Goal: Transaction & Acquisition: Subscribe to service/newsletter

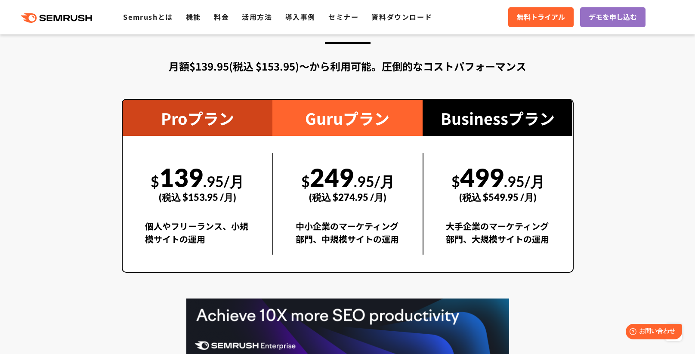
scroll to position [1550, 0]
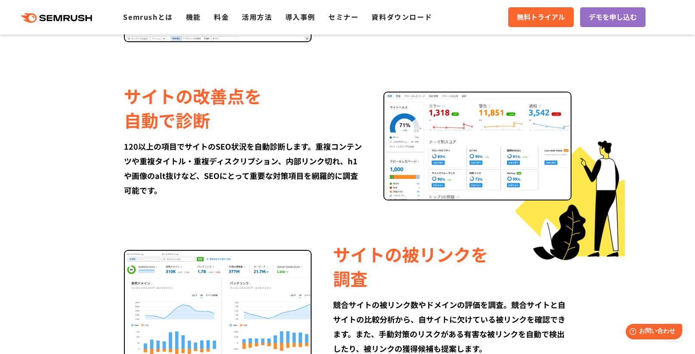
scroll to position [990, 0]
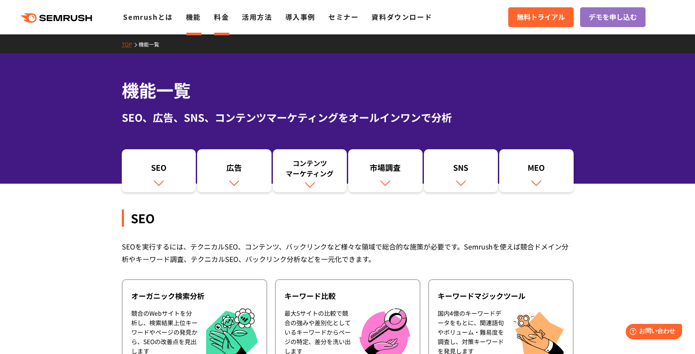
click at [215, 15] on link "料金" at bounding box center [221, 17] width 15 height 10
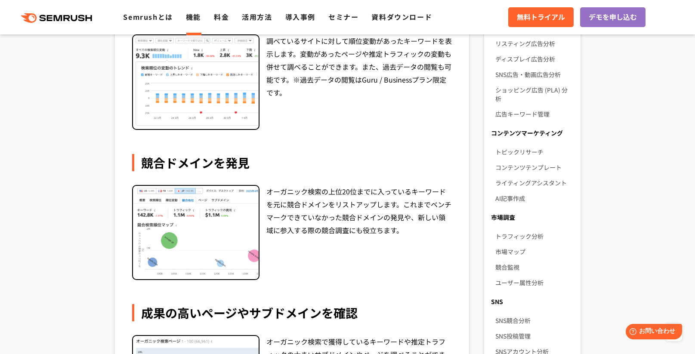
scroll to position [388, 0]
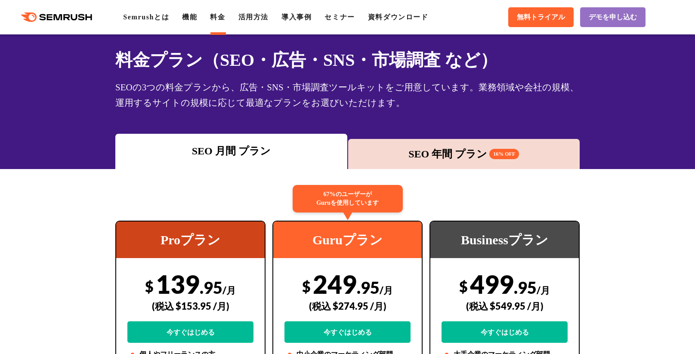
scroll to position [129, 0]
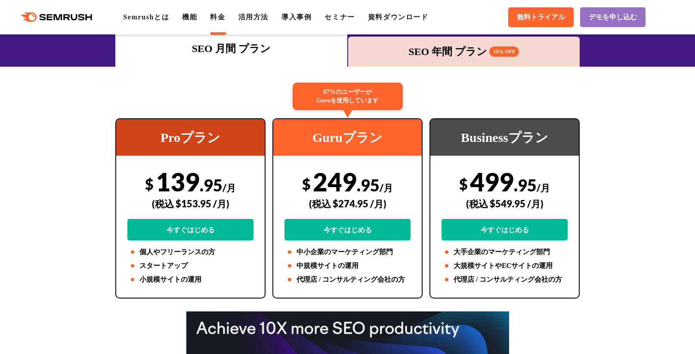
click at [440, 54] on div "SEO 年間 プラン 16% OFF" at bounding box center [464, 52] width 223 height 16
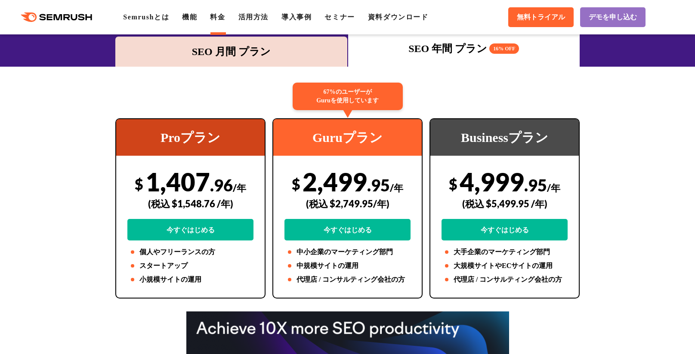
click at [262, 62] on div "SEO 月間 プラン" at bounding box center [231, 52] width 232 height 30
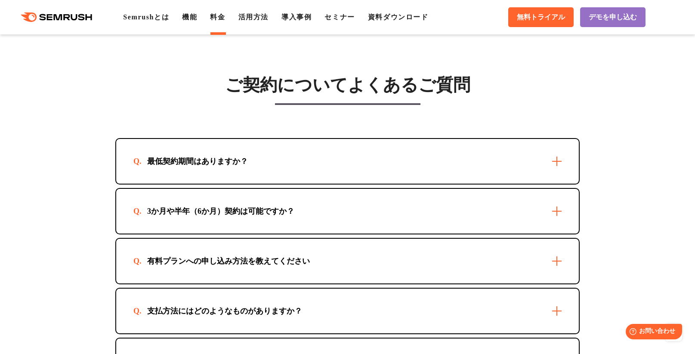
scroll to position [2454, 0]
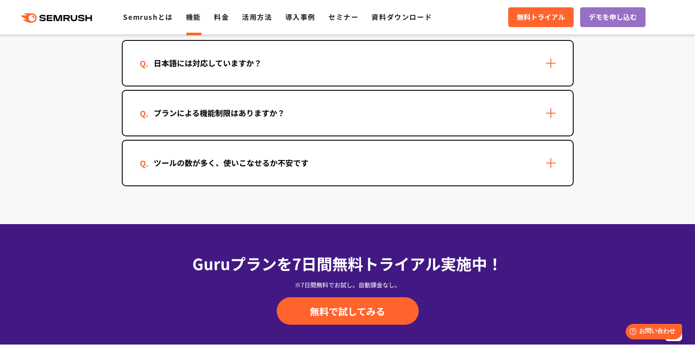
scroll to position [2756, 0]
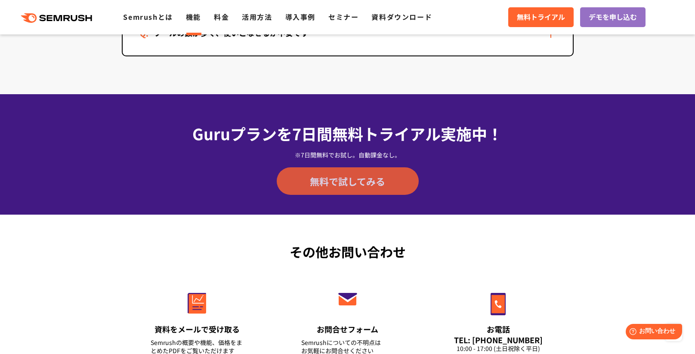
click at [332, 180] on span "無料で試してみる" at bounding box center [347, 181] width 75 height 13
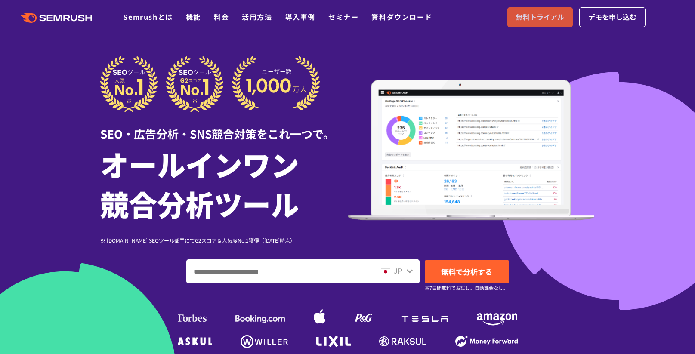
click at [536, 16] on span "無料トライアル" at bounding box center [540, 17] width 48 height 11
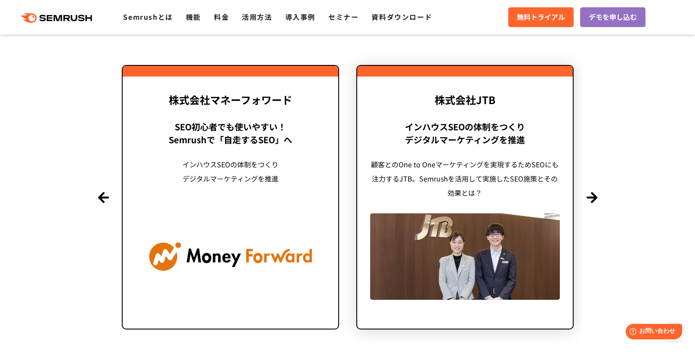
scroll to position [2110, 0]
